Goal: Find specific page/section: Find specific page/section

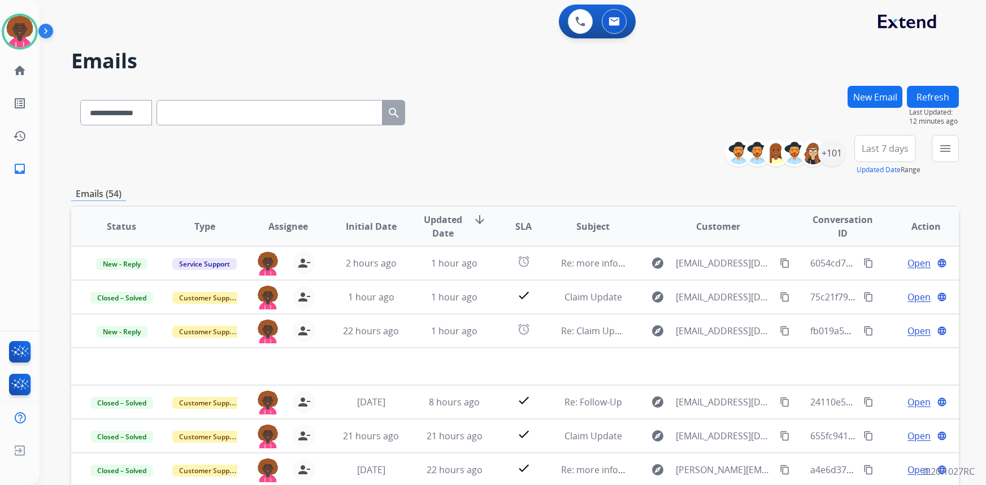
select select "**********"
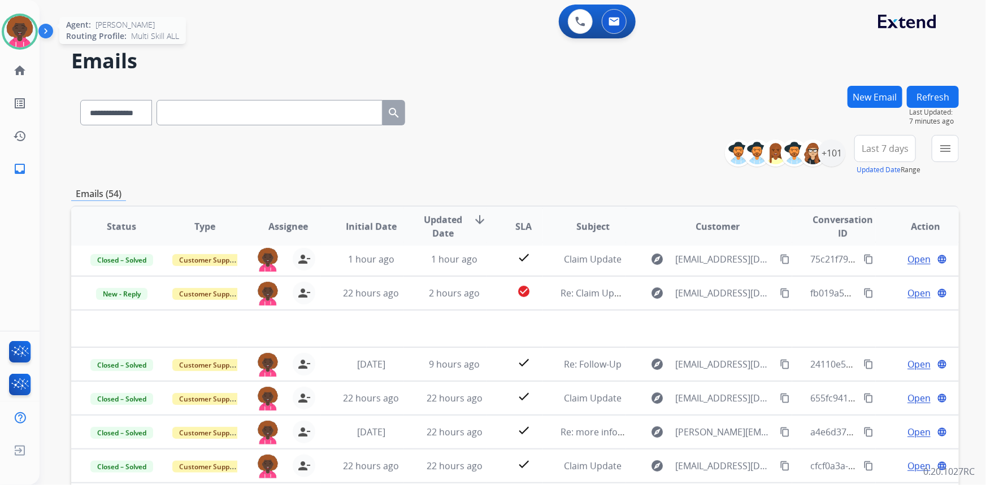
click at [29, 35] on img at bounding box center [20, 32] width 32 height 32
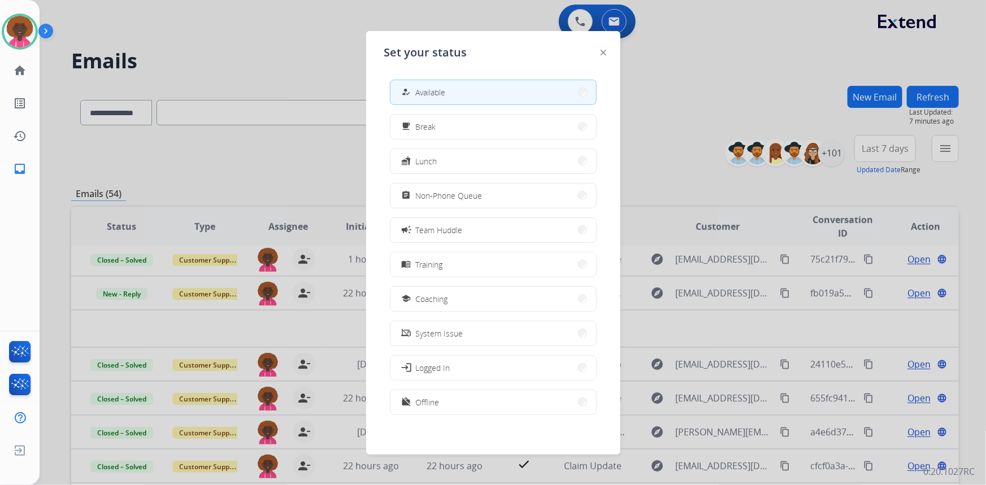
click at [706, 126] on div at bounding box center [493, 242] width 986 height 485
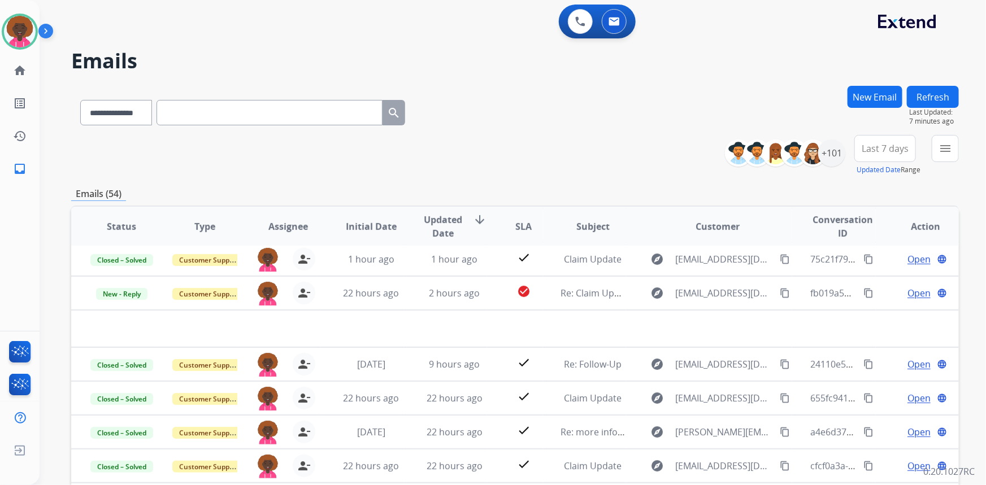
scroll to position [51, 0]
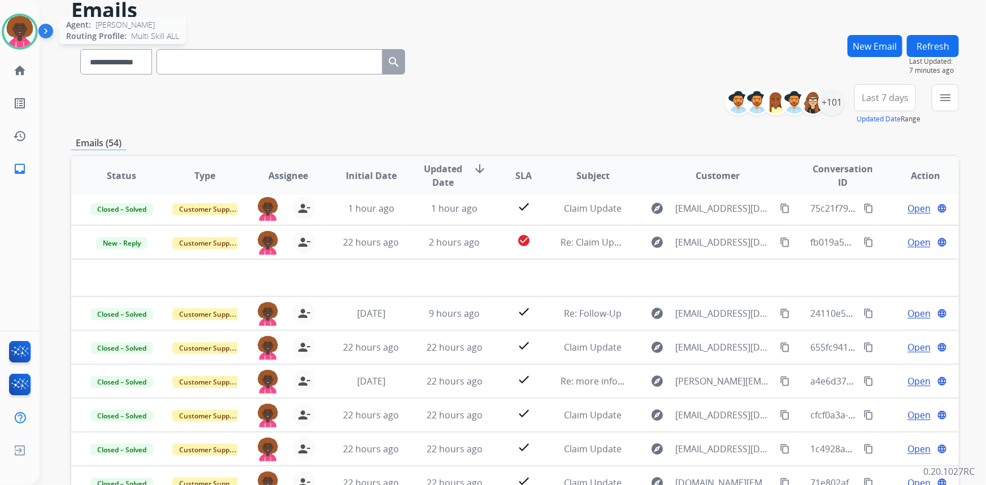
click at [32, 42] on div at bounding box center [20, 32] width 36 height 36
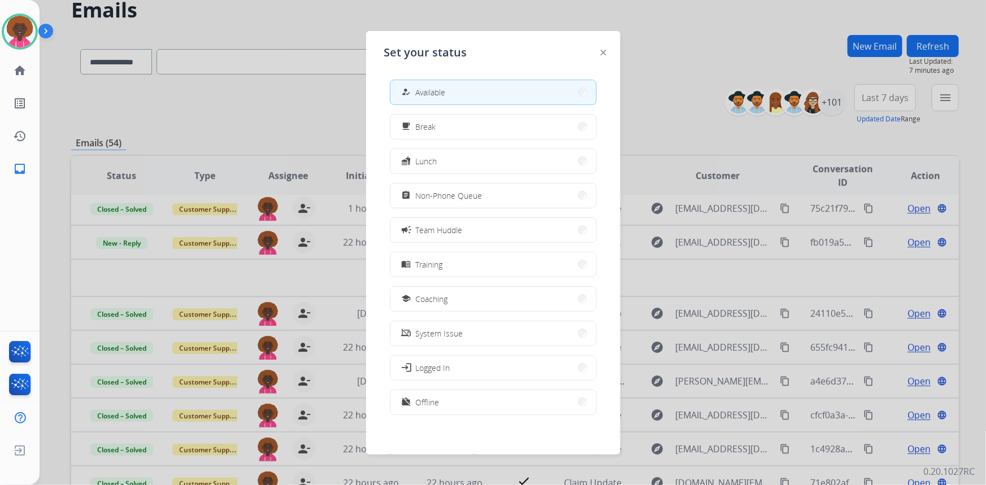
click at [738, 102] on div at bounding box center [493, 242] width 986 height 485
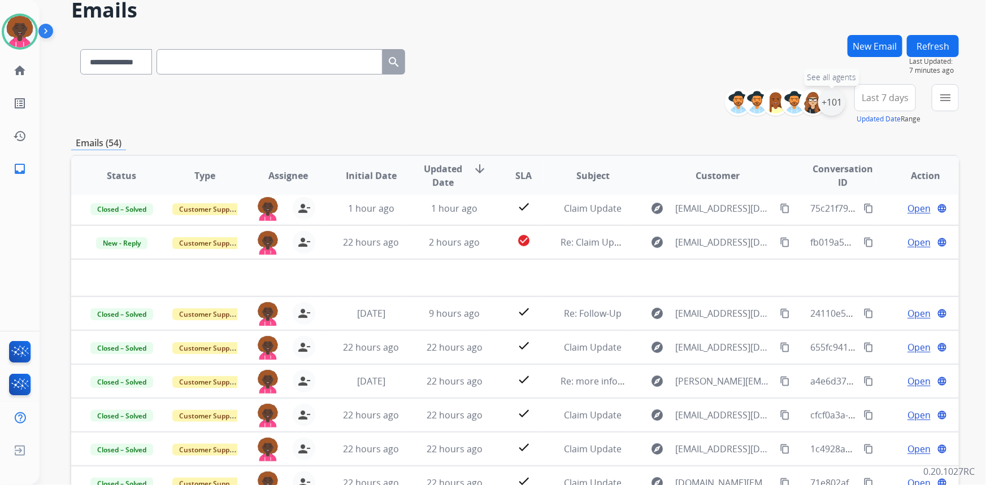
click at [838, 105] on div "+101" at bounding box center [831, 102] width 27 height 27
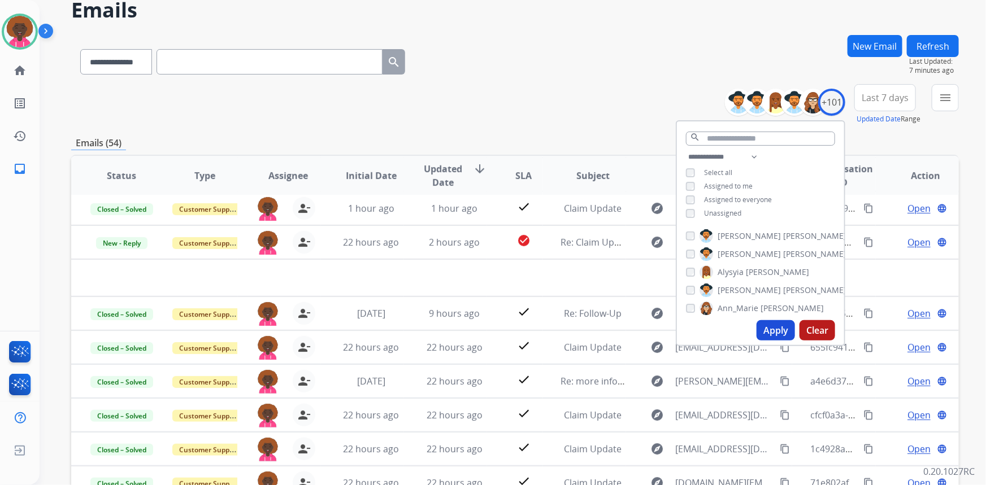
click at [693, 192] on div "**********" at bounding box center [760, 186] width 167 height 72
click at [787, 328] on button "Apply" at bounding box center [775, 330] width 38 height 20
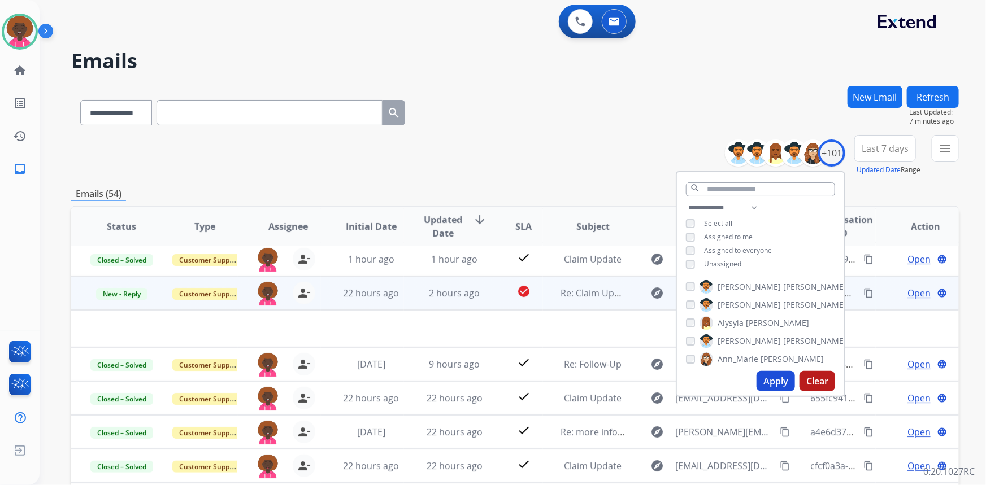
scroll to position [0, 0]
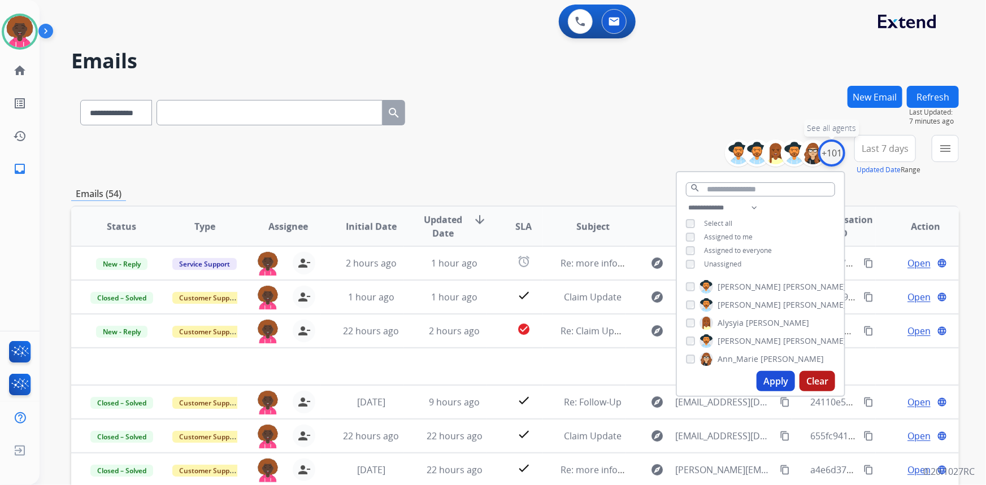
click at [830, 149] on div "+101" at bounding box center [831, 153] width 27 height 27
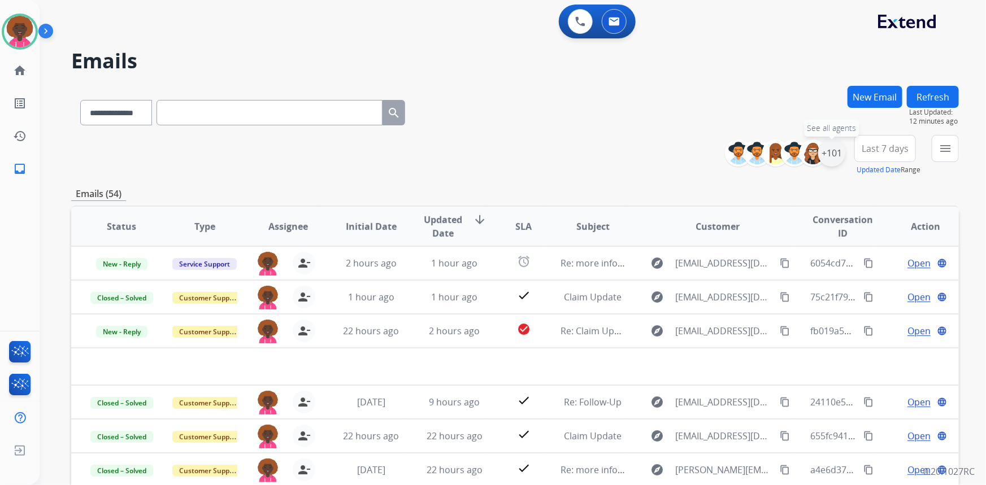
click at [829, 150] on div "+101" at bounding box center [831, 153] width 27 height 27
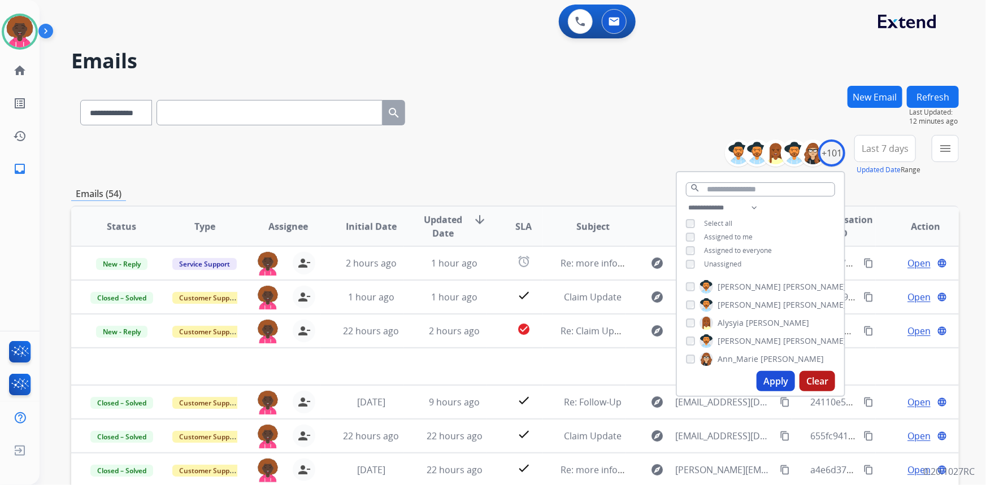
click at [698, 235] on div "Assigned to me" at bounding box center [719, 237] width 67 height 9
click at [691, 242] on div "**********" at bounding box center [760, 237] width 167 height 72
click at [769, 376] on button "Apply" at bounding box center [775, 381] width 38 height 20
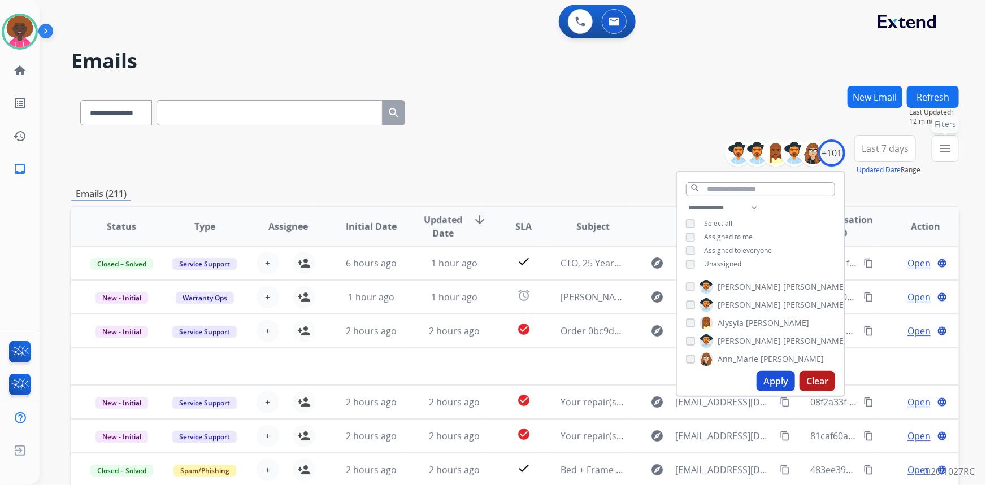
click at [936, 147] on button "menu Filters" at bounding box center [944, 148] width 27 height 27
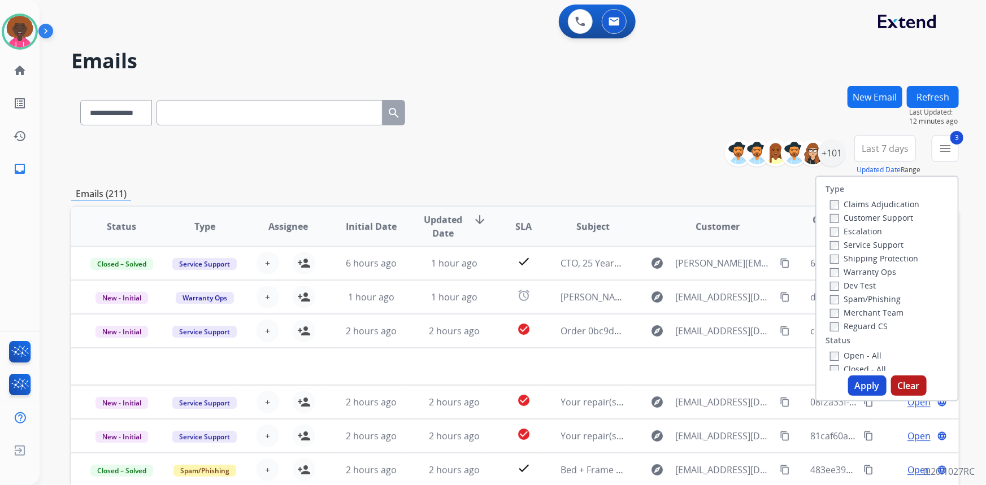
click at [866, 383] on button "Apply" at bounding box center [867, 386] width 38 height 20
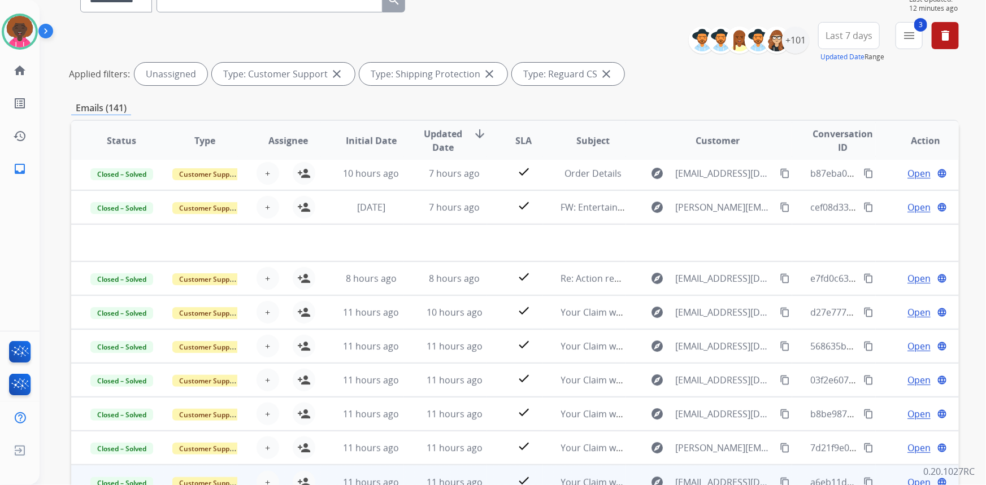
scroll to position [184, 0]
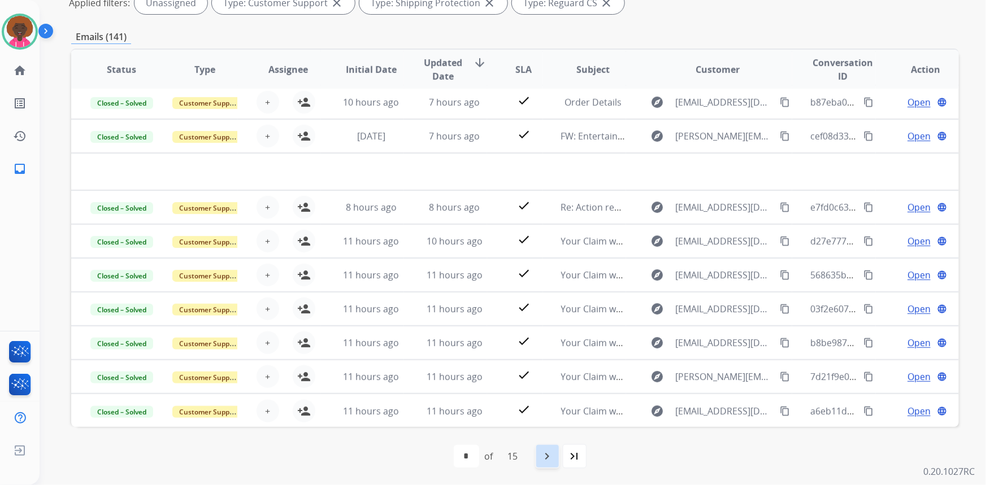
click at [550, 457] on mat-icon "navigate_next" at bounding box center [548, 457] width 14 height 14
click at [456, 460] on mat-icon "navigate_before" at bounding box center [458, 457] width 14 height 14
select select "*"
